Goal: Transaction & Acquisition: Obtain resource

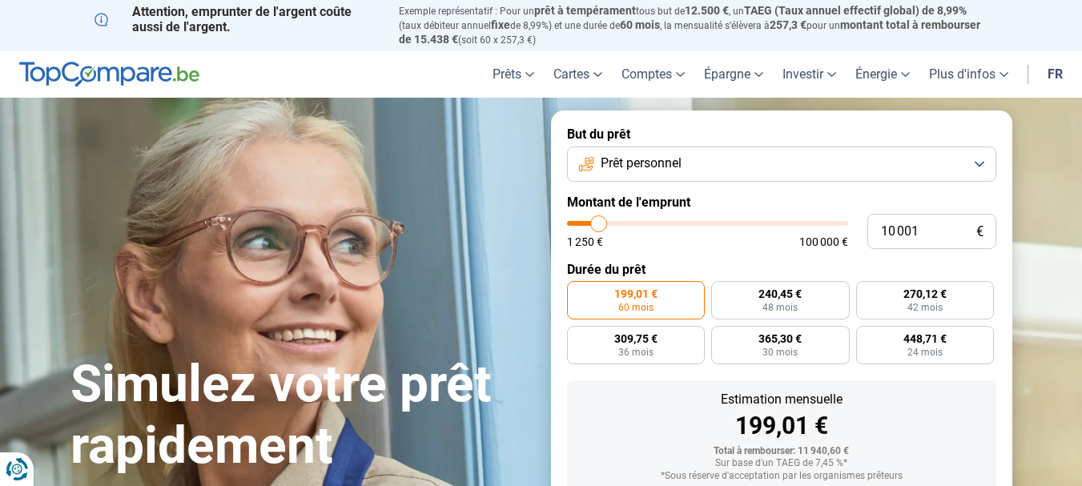
type input "10 250"
type input "10250"
type input "11 000"
type input "11000"
type input "11 500"
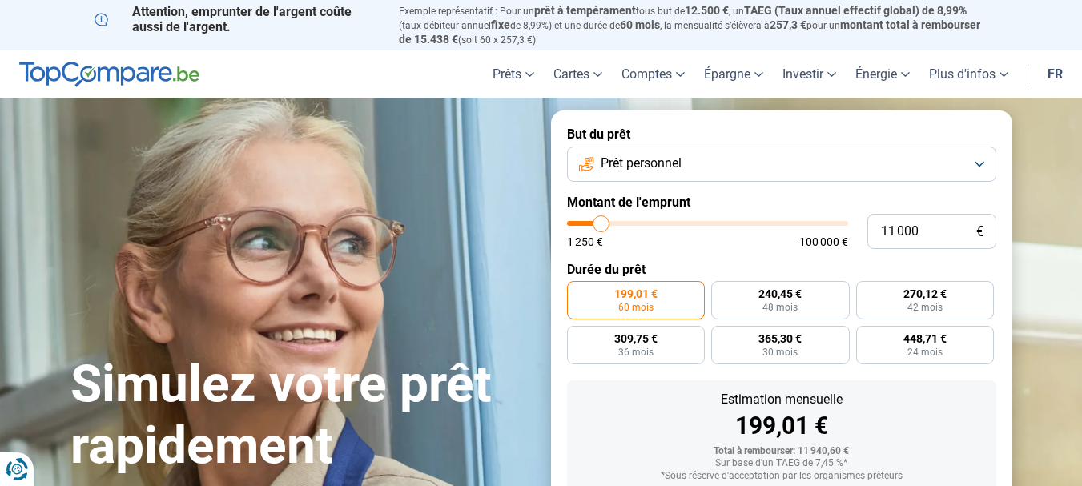
type input "11500"
type input "13 250"
type input "13250"
type input "16 000"
type input "16000"
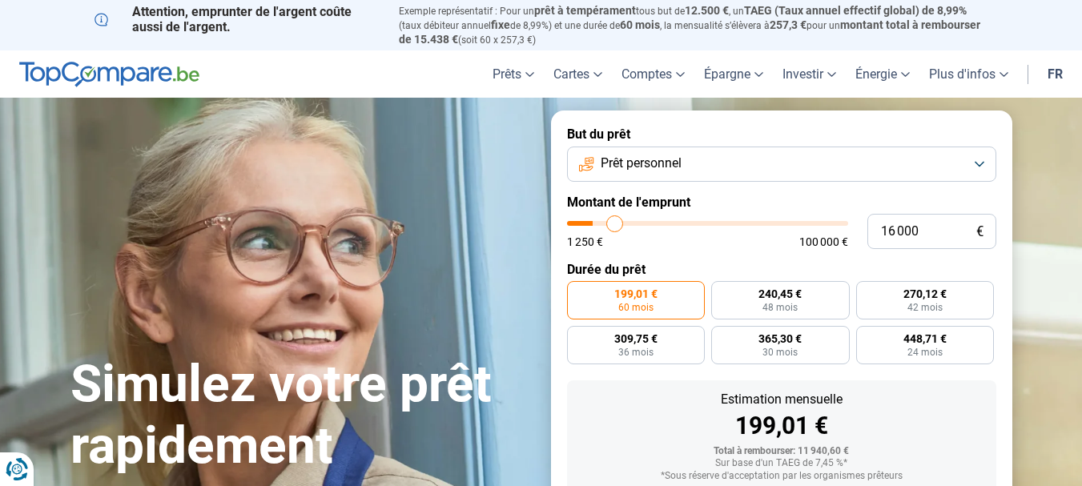
type input "17 500"
type input "17500"
type input "20 250"
type input "20250"
type input "23 500"
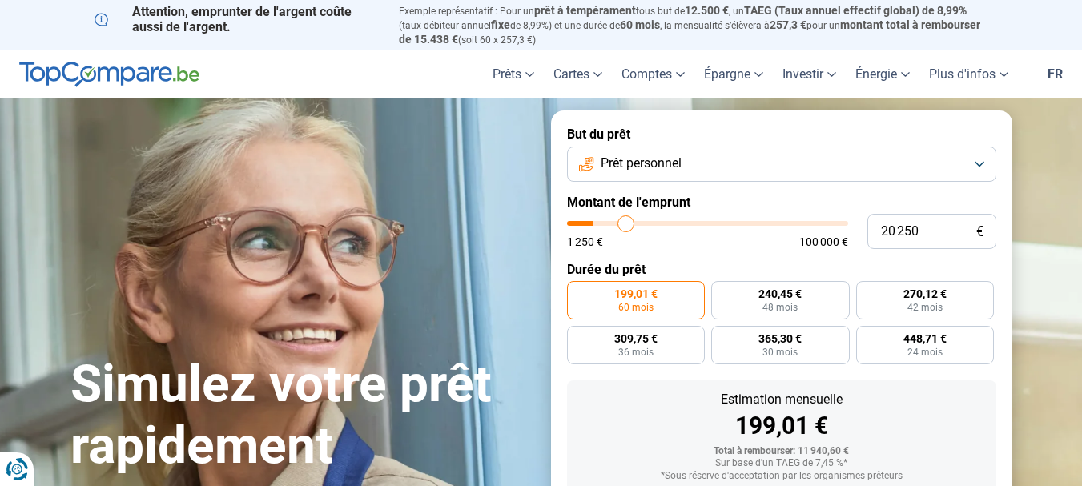
type input "23500"
type input "25 750"
type input "25750"
type input "31 250"
type input "31250"
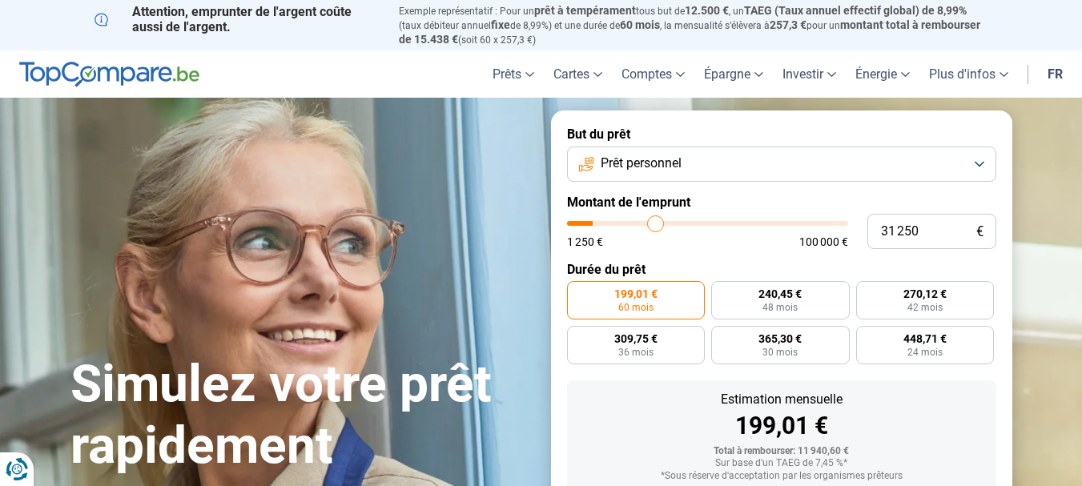
type input "33 750"
type input "33750"
type input "38 000"
type input "38000"
type input "42 000"
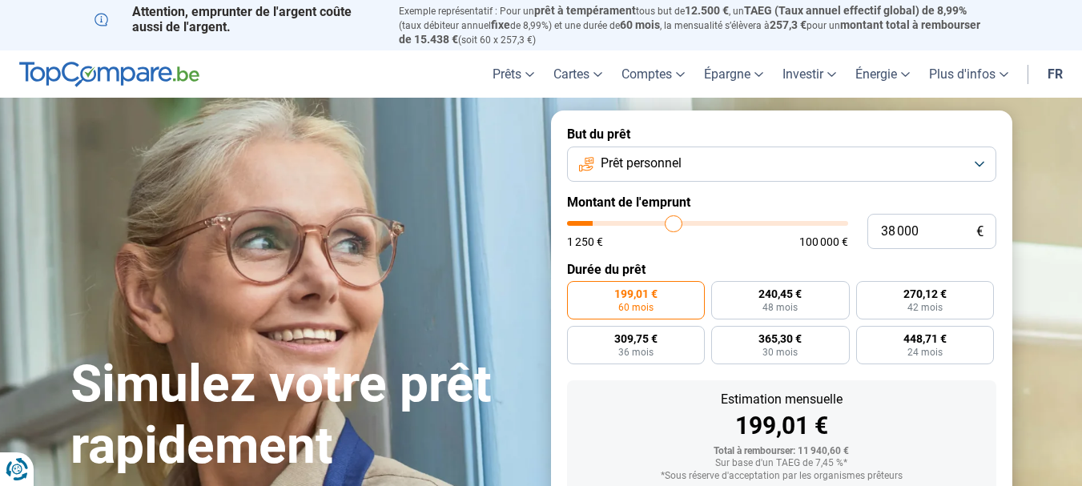
type input "42000"
type input "44 250"
type input "44250"
type input "49 000"
type input "49000"
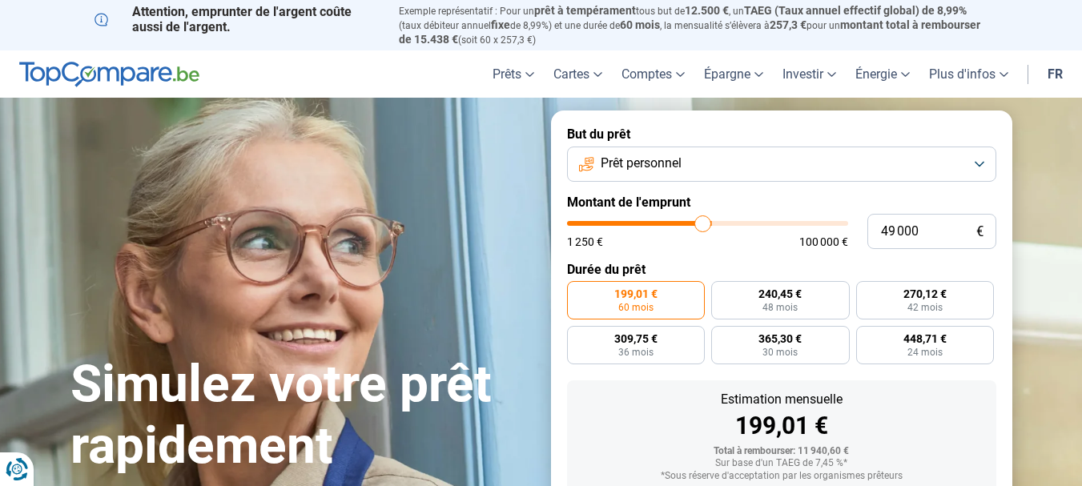
type input "52 000"
type input "52000"
type input "53 000"
type input "53000"
type input "54 750"
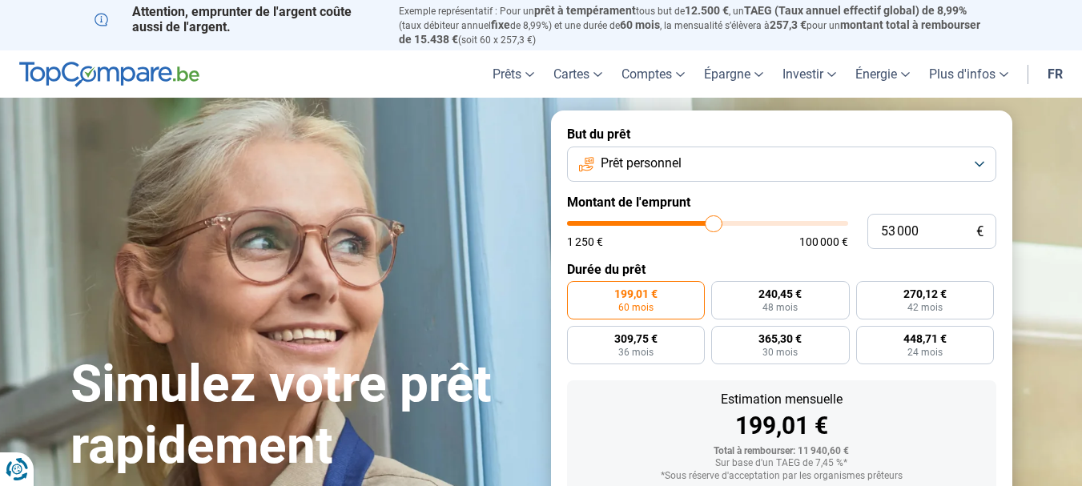
type input "54750"
type input "56 500"
type input "56500"
type input "57 500"
type input "57500"
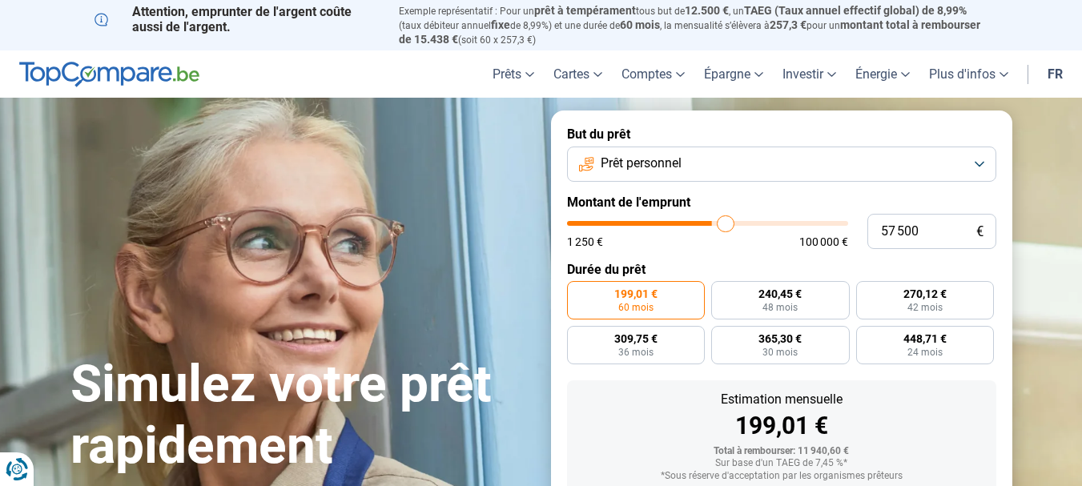
type input "59 000"
type input "59000"
type input "59 500"
type input "59500"
type input "60 750"
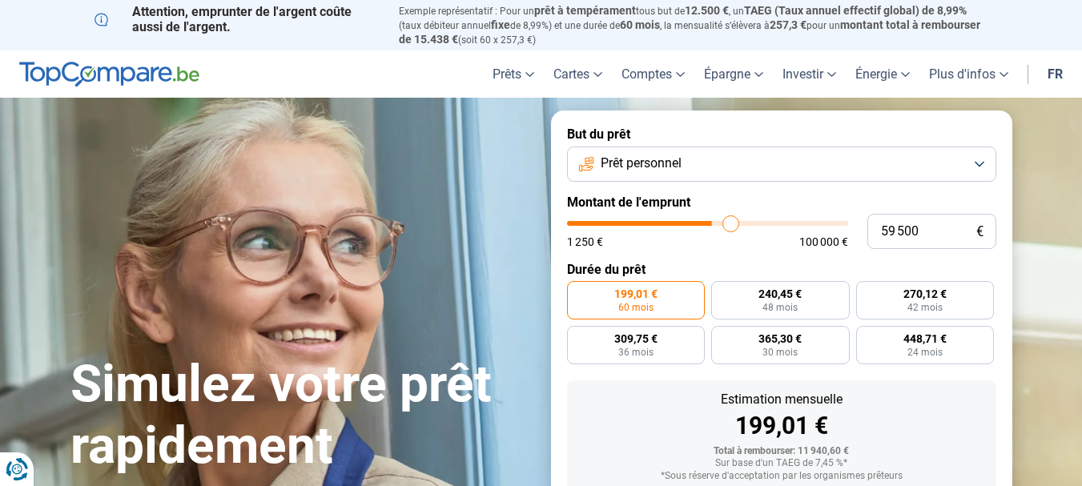
type input "60750"
type input "62 250"
type input "62250"
type input "63 250"
type input "63250"
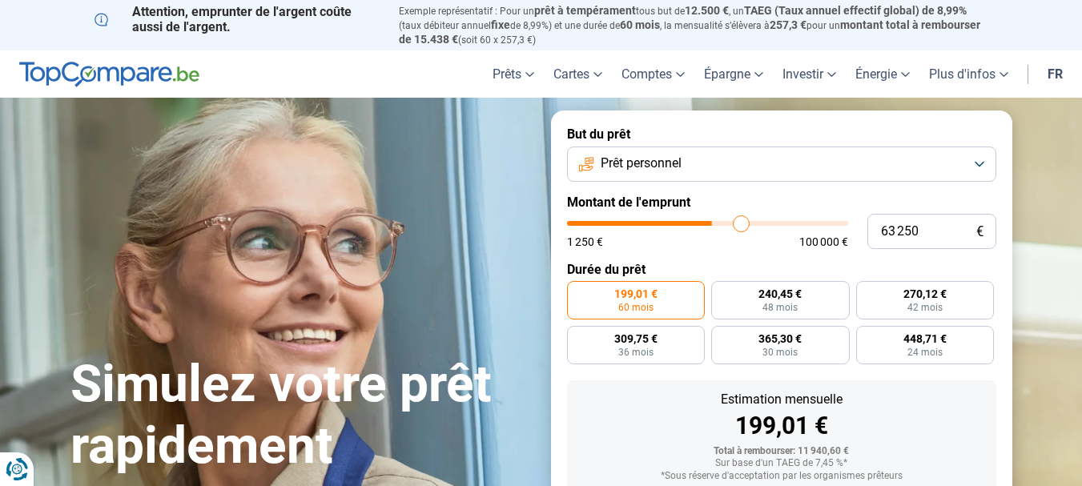
type input "65 250"
type input "65250"
type input "66 750"
type input "66750"
type input "67 250"
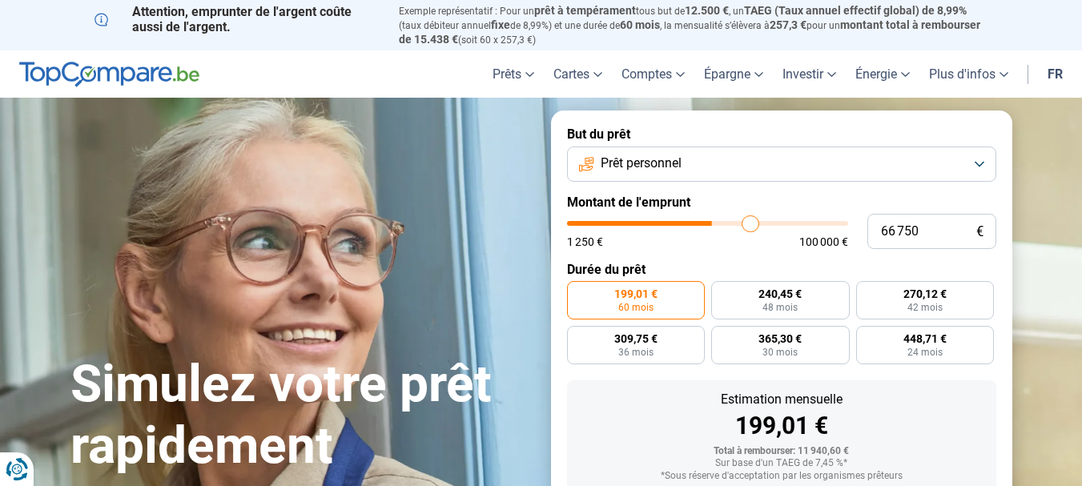
type input "67250"
type input "68 750"
type input "68750"
type input "70 250"
type input "70250"
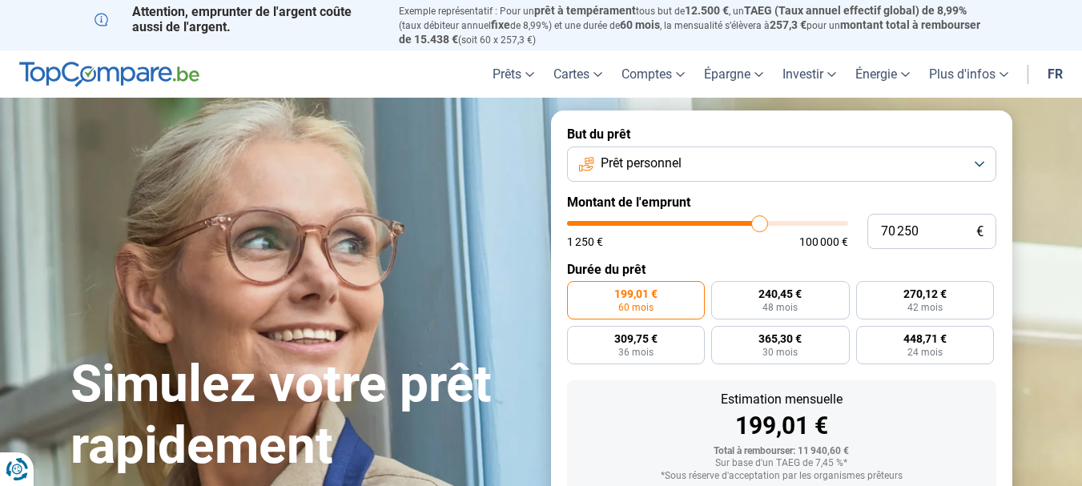
type input "71 000"
type input "71000"
type input "73 500"
type input "73500"
type input "76 750"
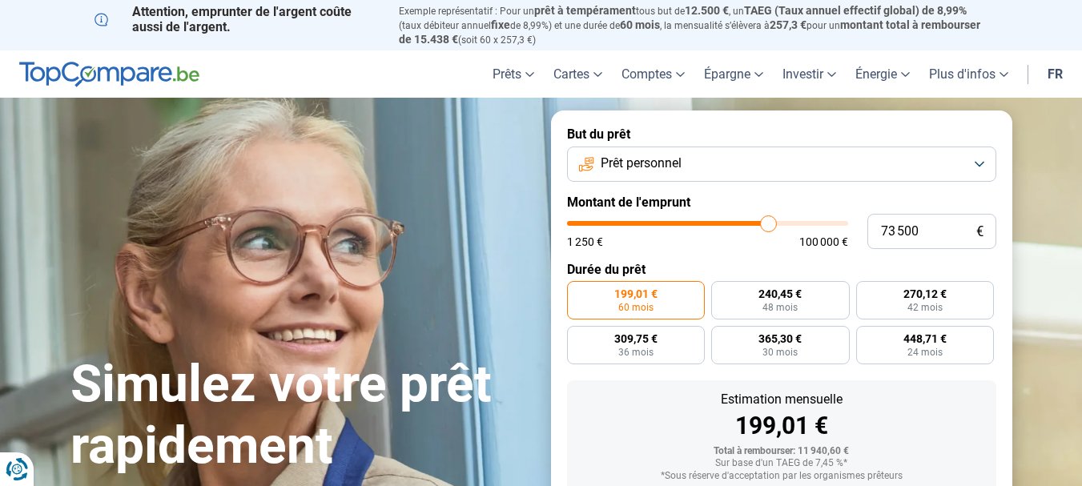
type input "76750"
type input "78 750"
type input "78750"
type input "81 750"
type input "81750"
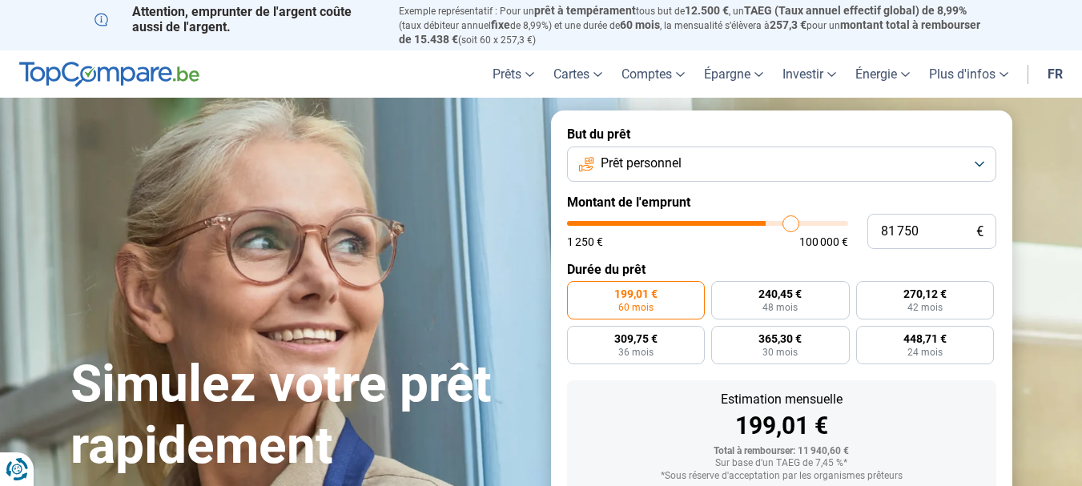
type input "85 750"
type input "85750"
type input "87 000"
type input "87000"
type input "89 000"
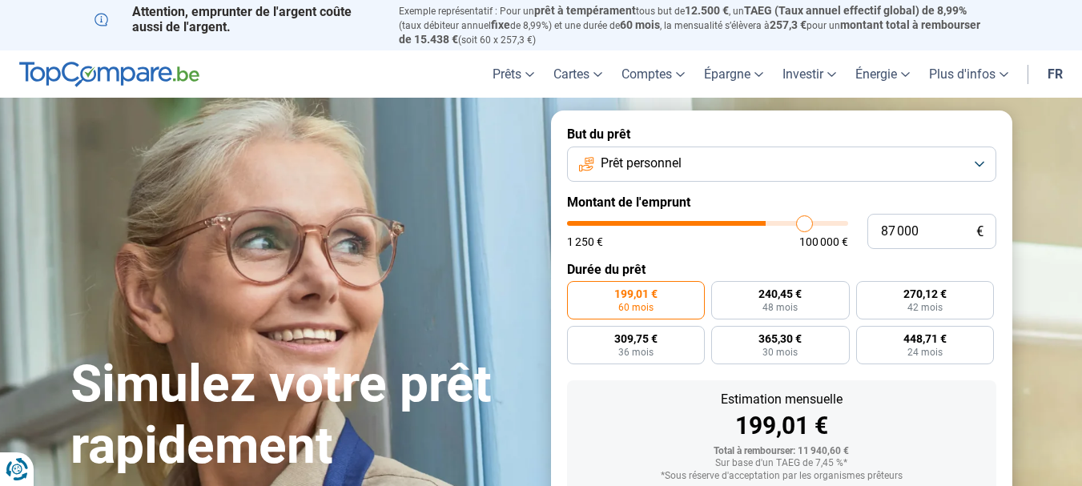
type input "89000"
type input "89 750"
type input "89750"
type input "90 250"
type input "90250"
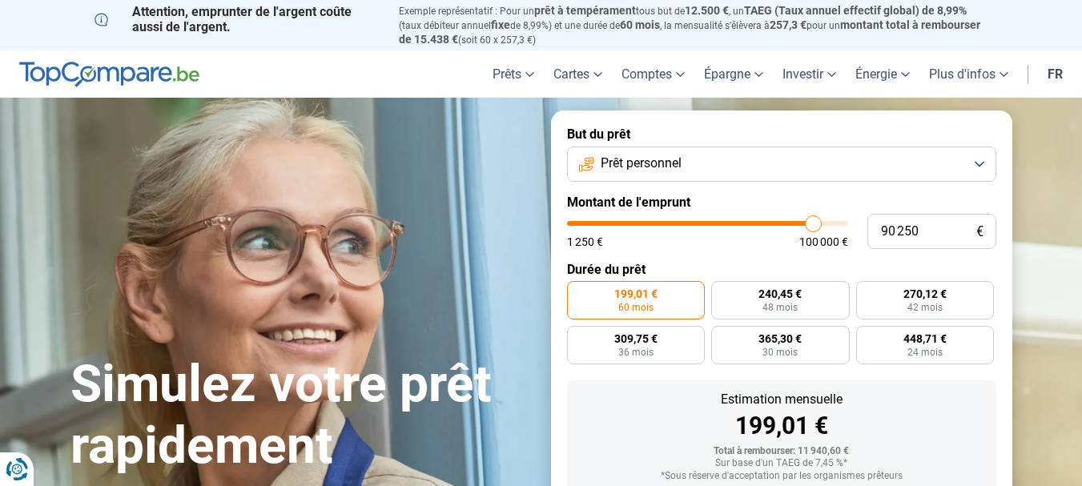
type input "90 500"
type input "90500"
type input "91 250"
type input "91250"
type input "91 750"
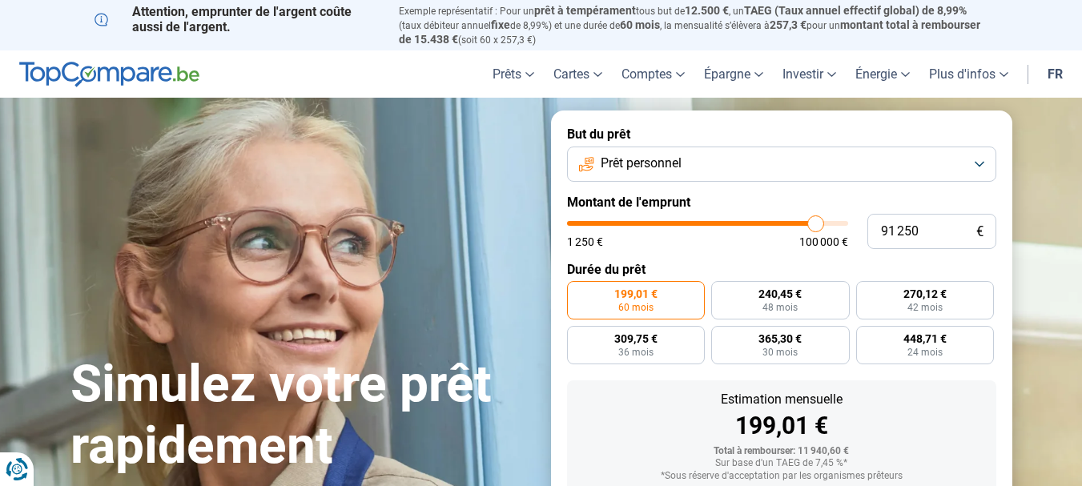
type input "91750"
type input "92 000"
type input "92000"
type input "92 500"
type input "92500"
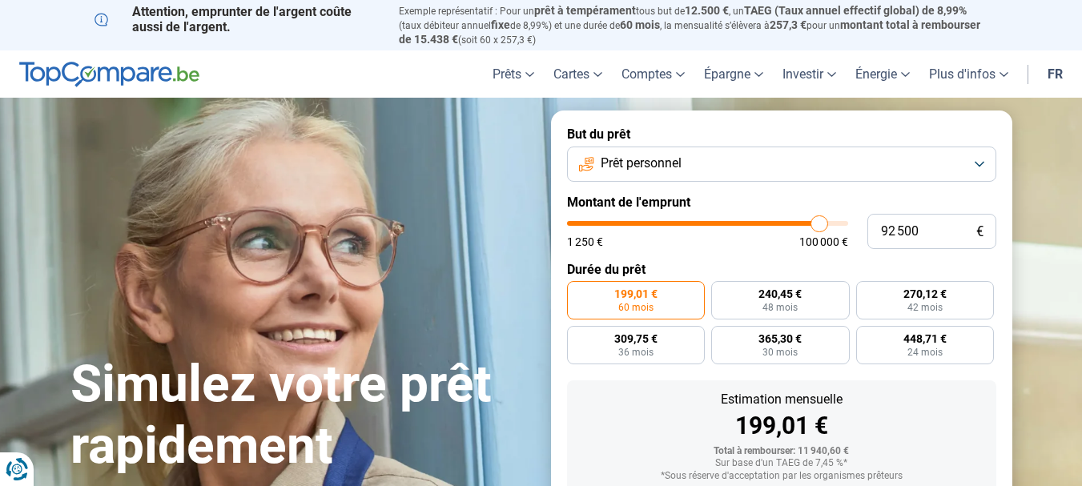
type input "93 000"
type input "93000"
type input "94 000"
type input "94000"
type input "94 250"
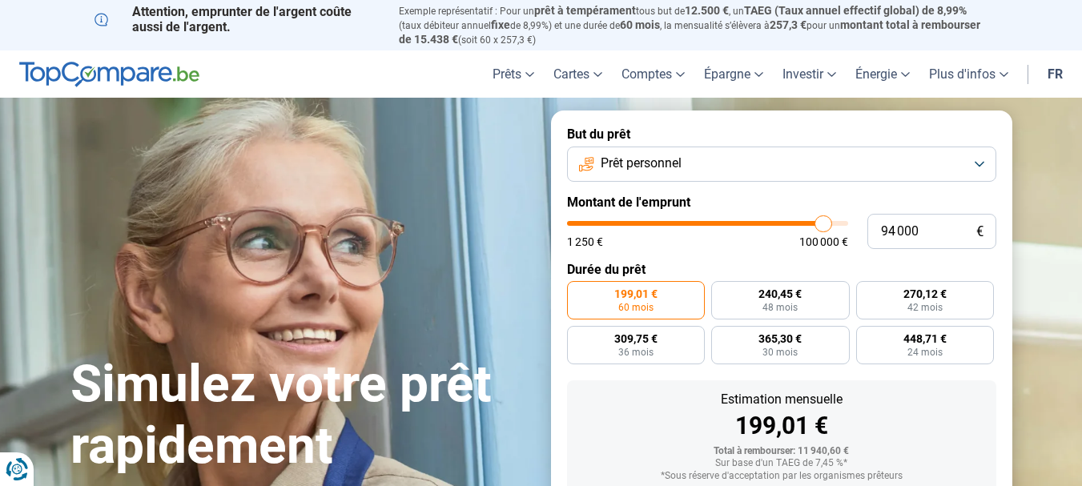
type input "94250"
type input "94 750"
type input "94750"
type input "95 500"
type input "95500"
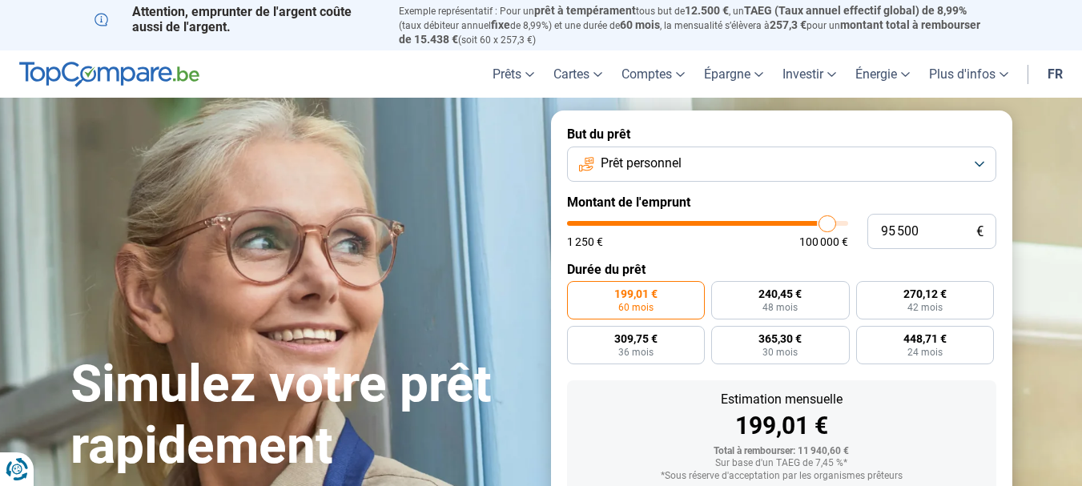
type input "95 750"
type input "95750"
type input "96 000"
type input "96000"
type input "96 250"
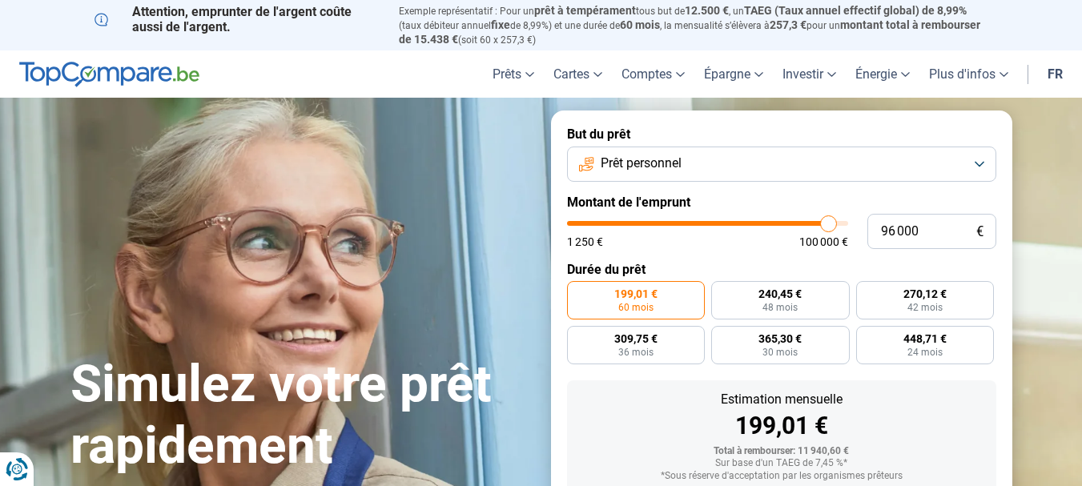
type input "96250"
type input "96 500"
type input "96500"
type input "97 250"
type input "97250"
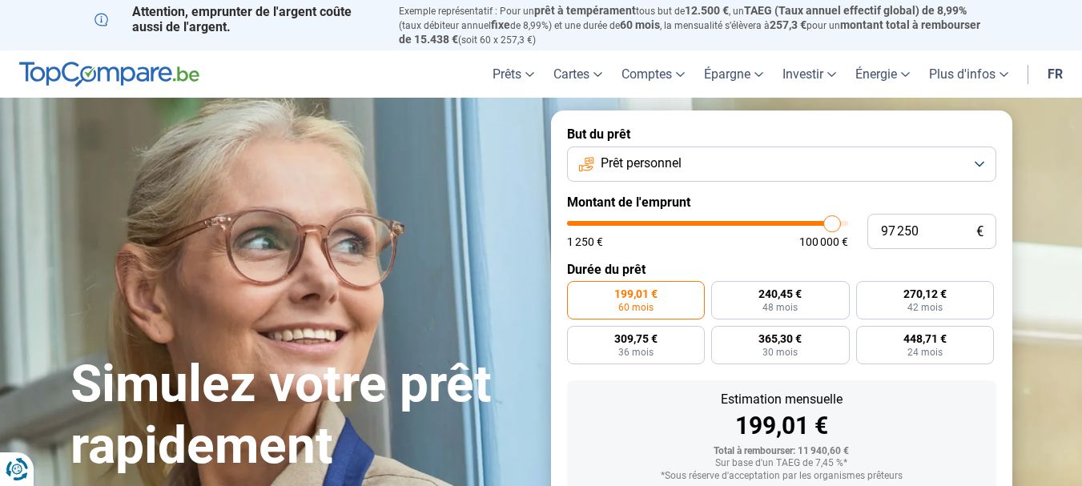
type input "97 500"
type input "97500"
type input "98 000"
type input "98000"
type input "98 750"
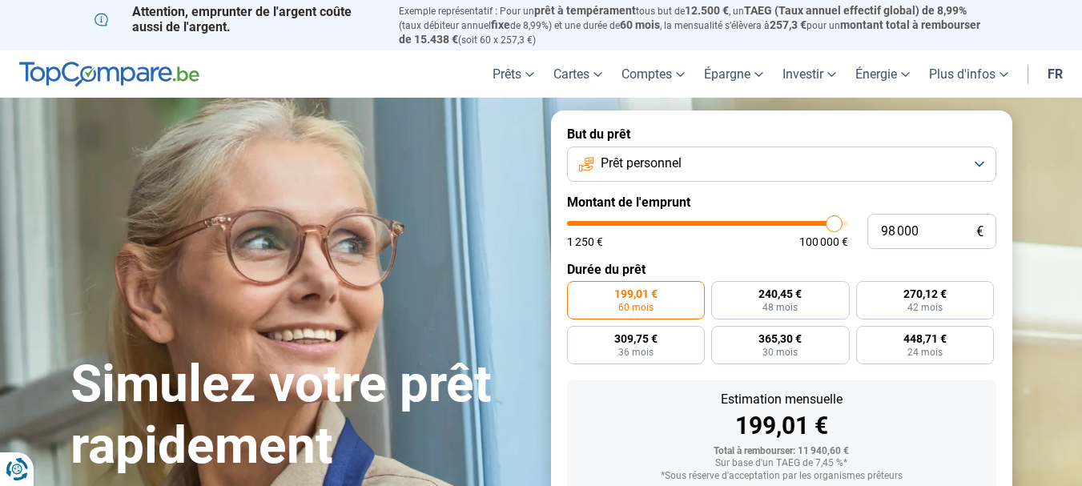
type input "98750"
type input "99 250"
type input "99250"
type input "100 000"
drag, startPoint x: 598, startPoint y: 222, endPoint x: 847, endPoint y: 223, distance: 249.1
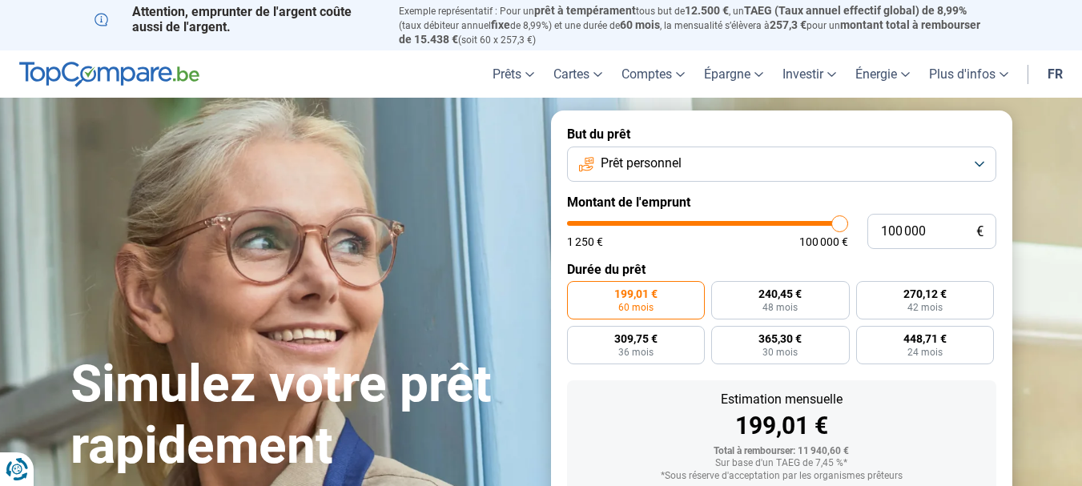
type input "100000"
click at [847, 223] on input "range" at bounding box center [707, 223] width 281 height 5
radio input "false"
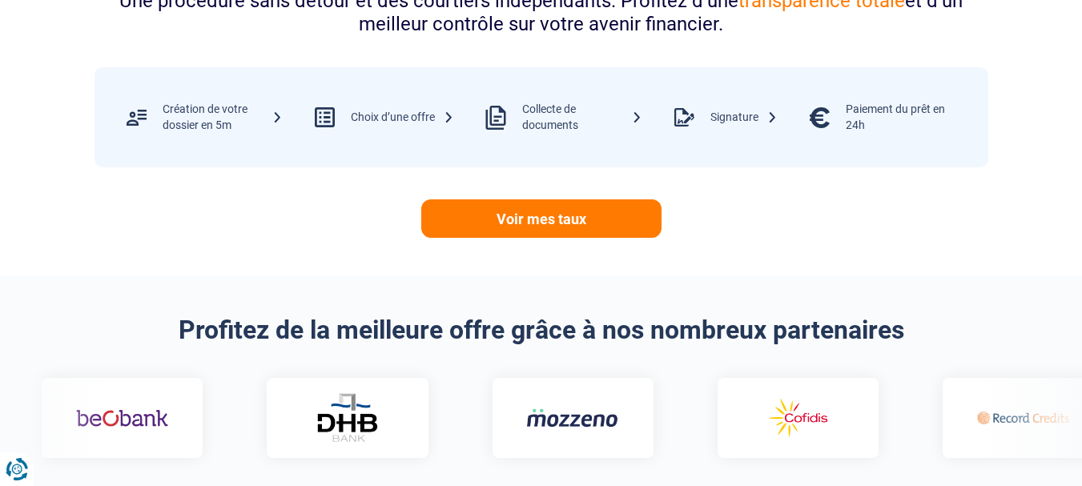
scroll to position [831, 0]
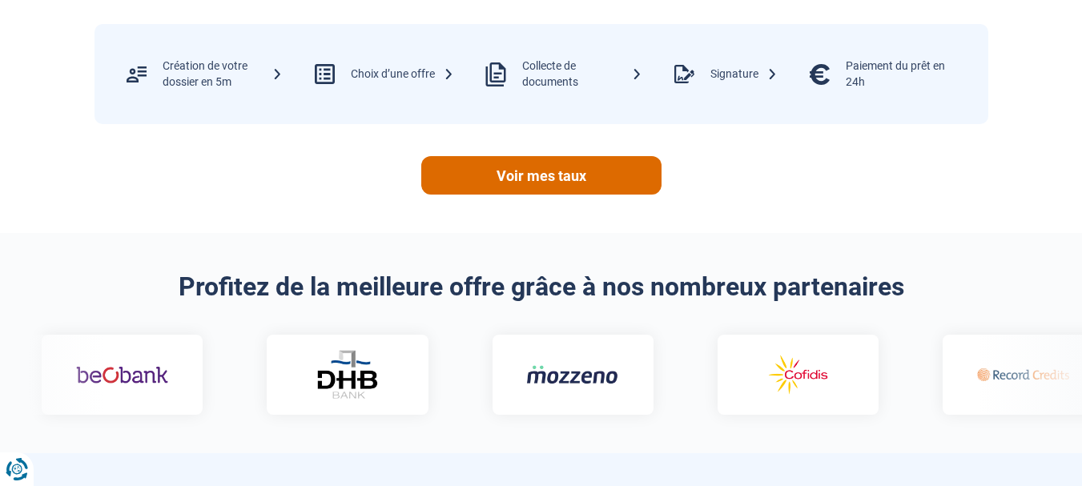
click at [559, 186] on link "Voir mes taux" at bounding box center [541, 175] width 240 height 38
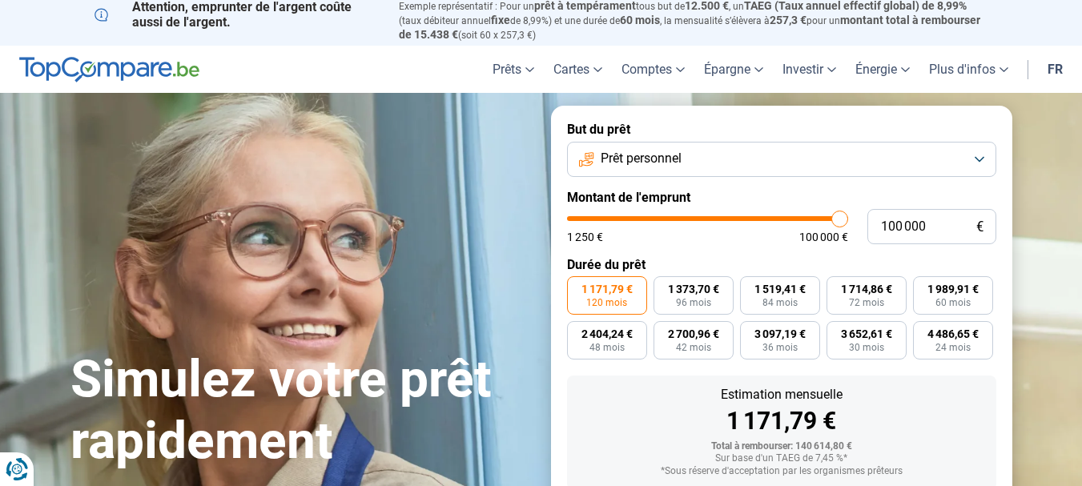
scroll to position [0, 0]
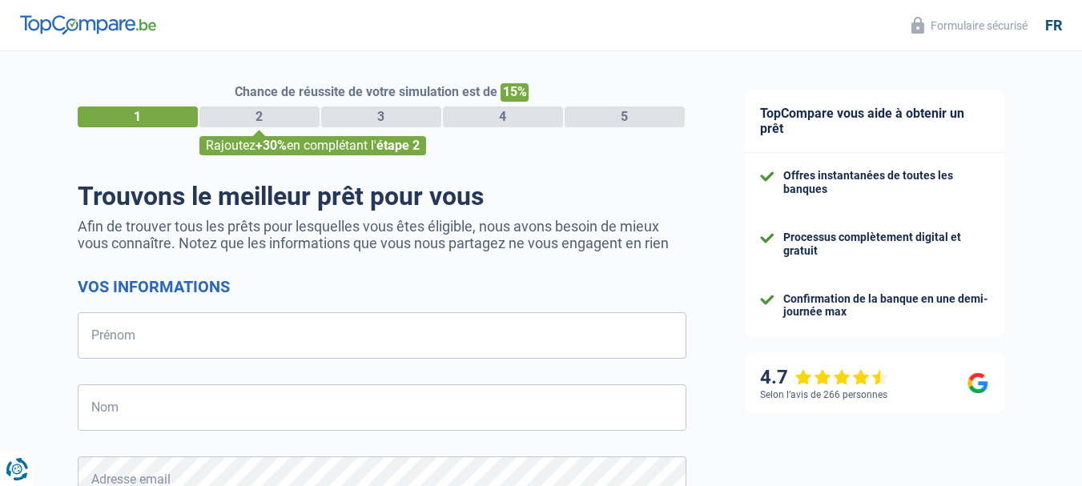
select select "32"
